Goal: Check status: Check status

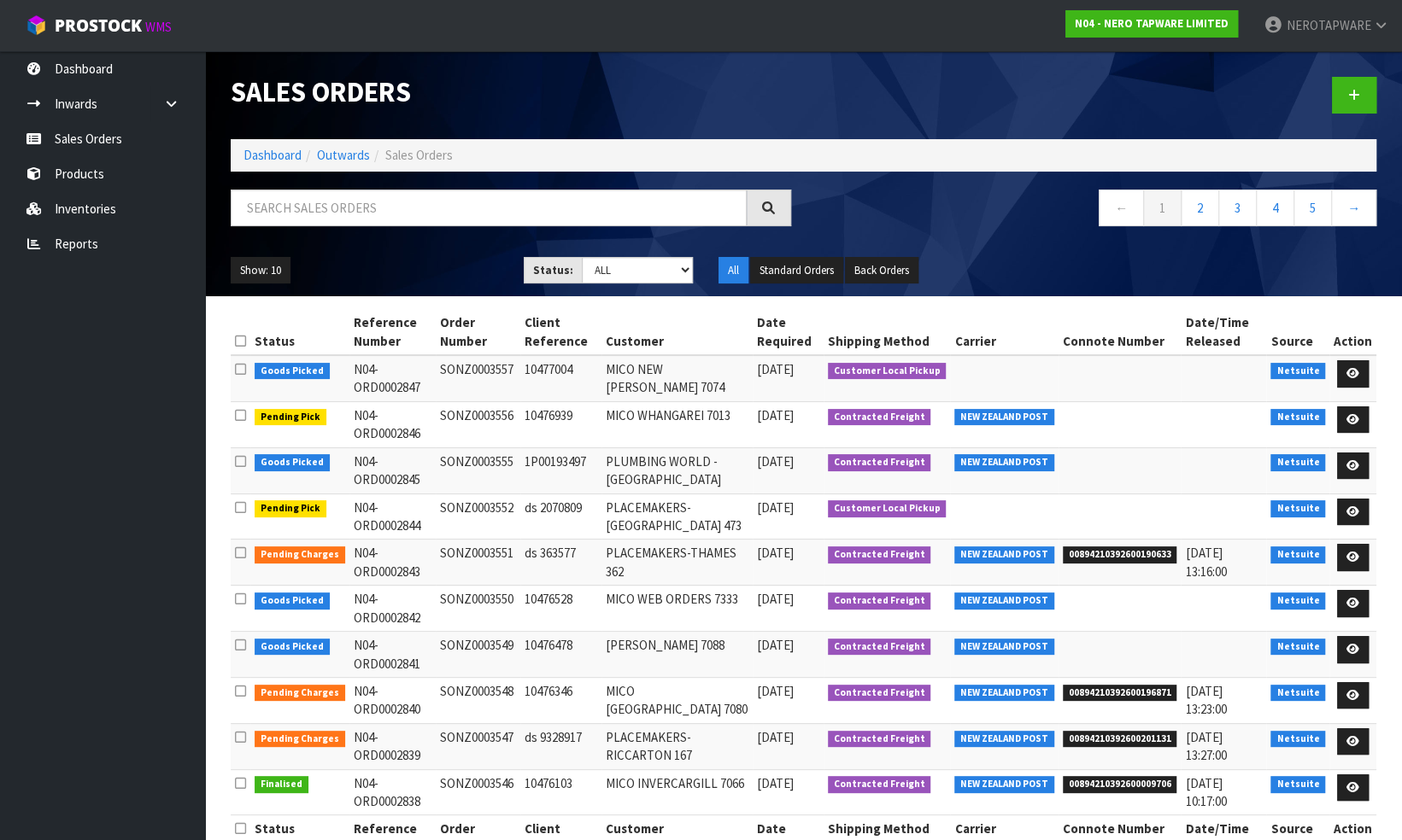
click at [472, 373] on td "SONZ0003557" at bounding box center [478, 379] width 85 height 46
copy td "SONZ0003557"
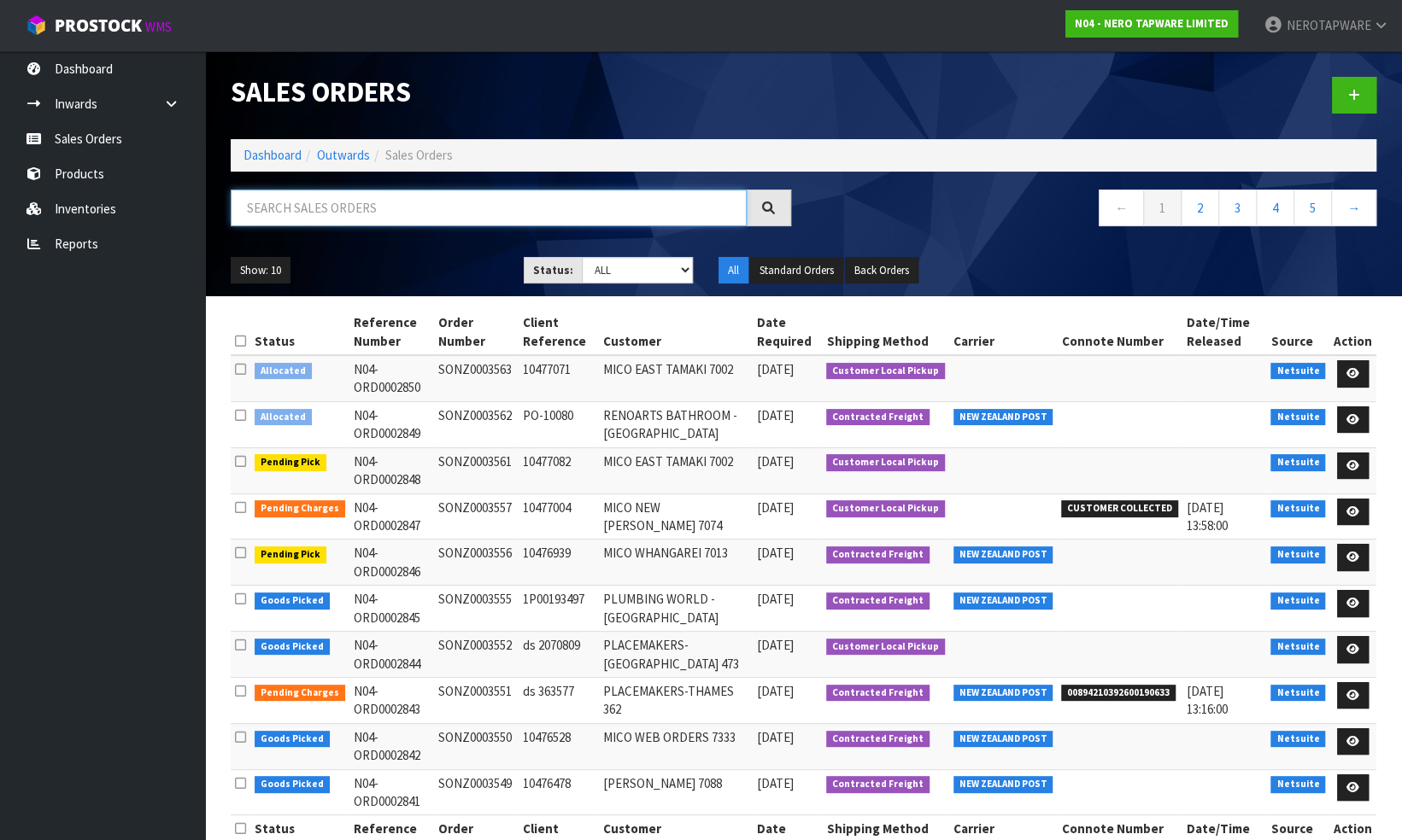
click at [316, 210] on input "text" at bounding box center [489, 208] width 517 height 37
paste input "SONZ0003400"
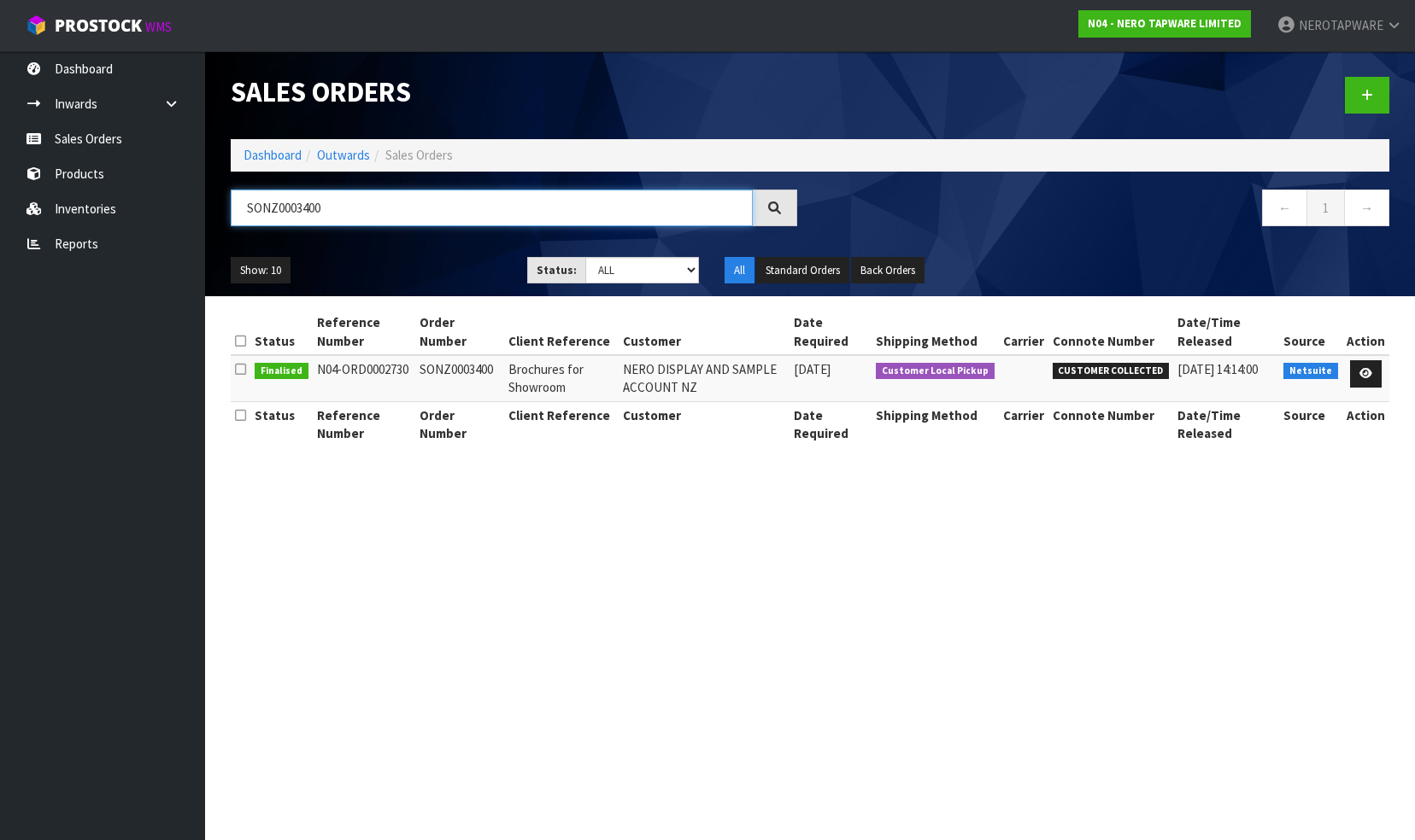
click at [355, 207] on input "SONZ0003400" at bounding box center [492, 208] width 522 height 37
paste input "33"
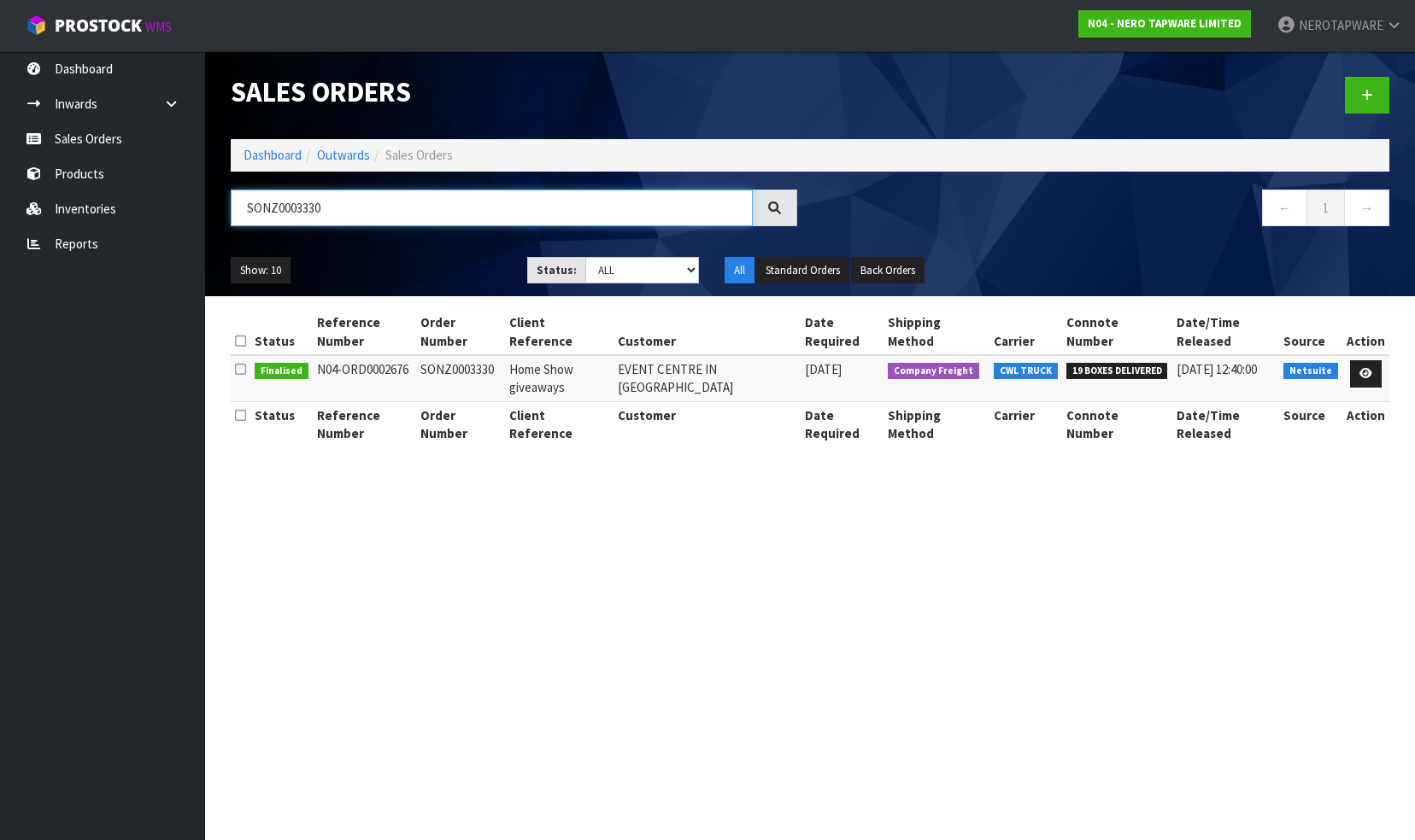
type input "SONZ0003330"
